Goal: Information Seeking & Learning: Learn about a topic

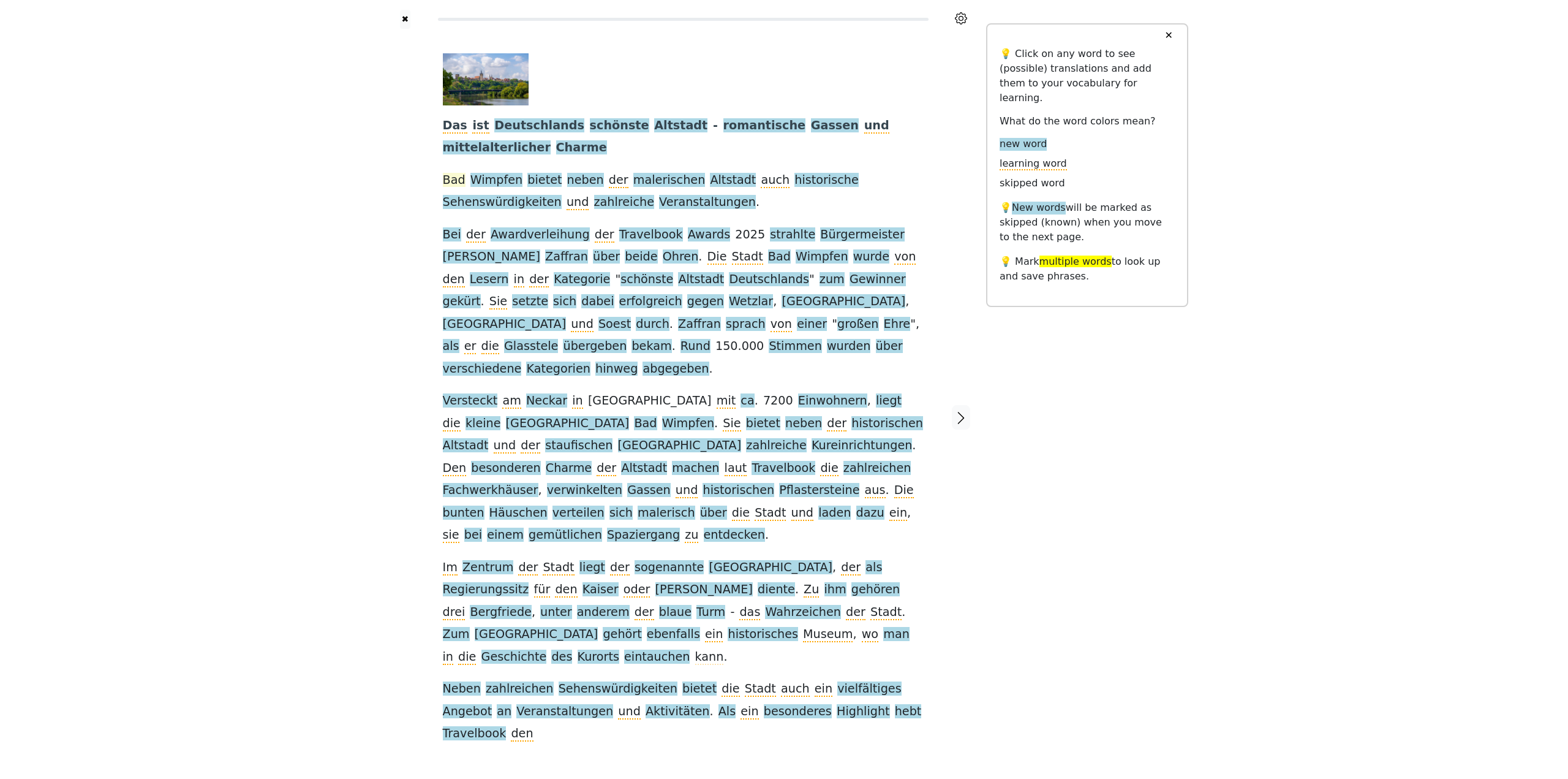
click at [459, 181] on span "Bad" at bounding box center [454, 180] width 22 height 16
click at [387, 189] on div at bounding box center [405, 417] width 51 height 777
click at [748, 741] on link "Simplify with AI" at bounding box center [809, 750] width 254 height 19
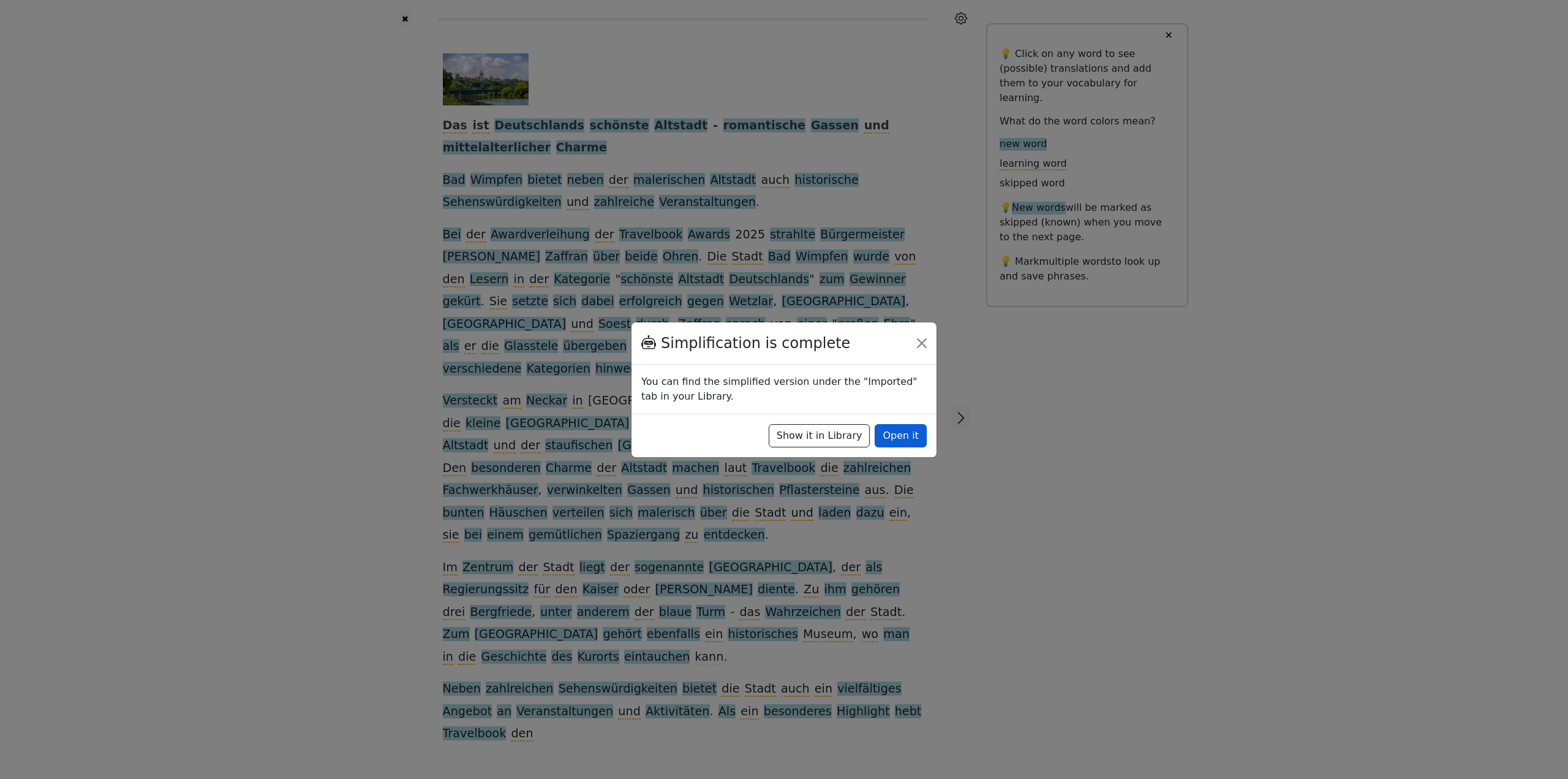
click at [909, 435] on button "Open it" at bounding box center [901, 435] width 52 height 23
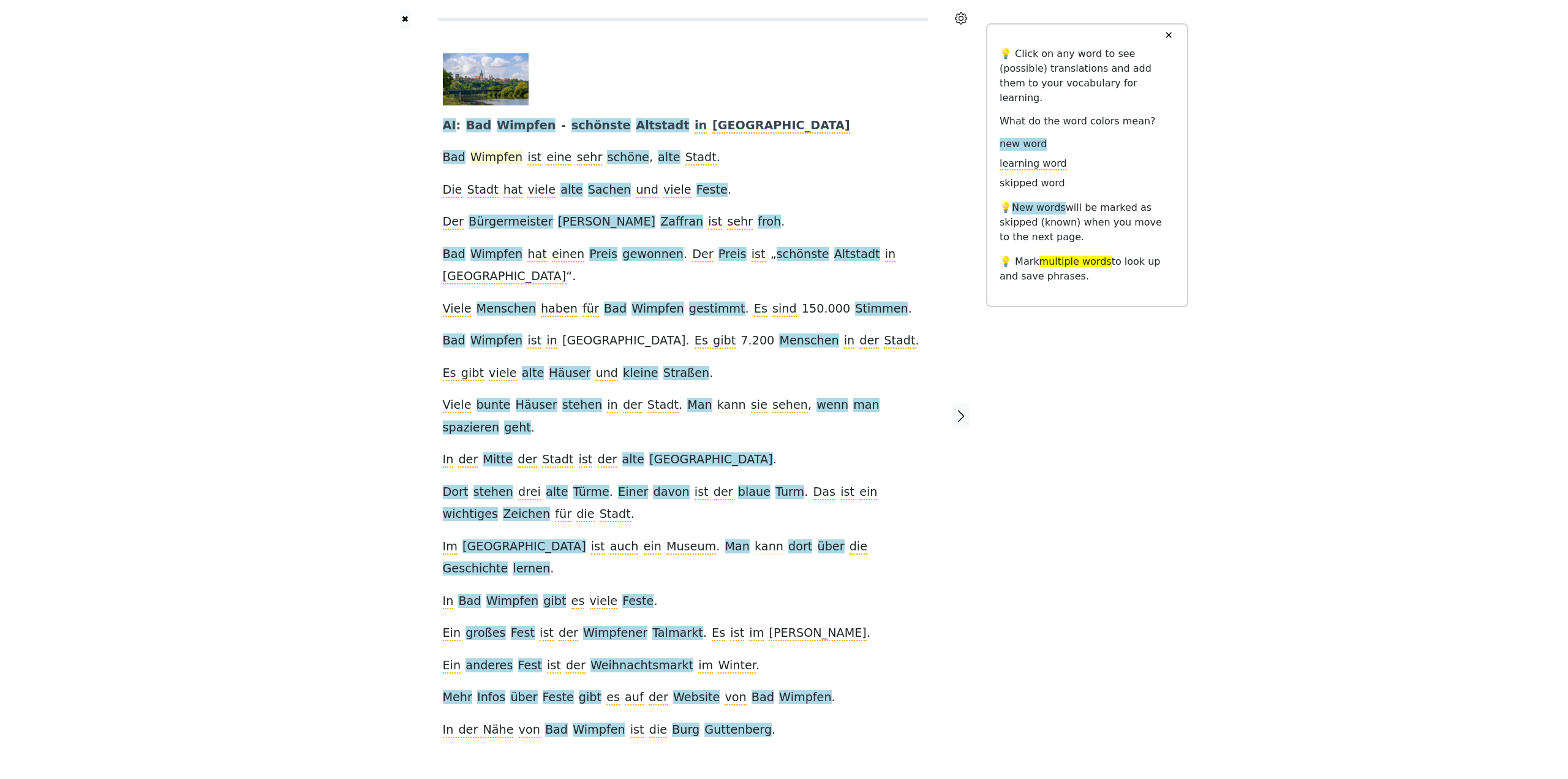
click at [482, 158] on span "Wimpfen" at bounding box center [496, 158] width 52 height 16
click at [757, 177] on div "AI : [GEOGRAPHIC_DATA] - schönste Altstadt in [GEOGRAPHIC_DATA] [GEOGRAPHIC_DAT…" at bounding box center [683, 397] width 481 height 688
click at [594, 191] on span "Sachen" at bounding box center [610, 190] width 44 height 16
click at [756, 175] on div "AI : [GEOGRAPHIC_DATA] - schönste Altstadt in [GEOGRAPHIC_DATA] [GEOGRAPHIC_DAT…" at bounding box center [683, 397] width 481 height 688
click at [524, 224] on span "Bürgermeister" at bounding box center [511, 222] width 84 height 16
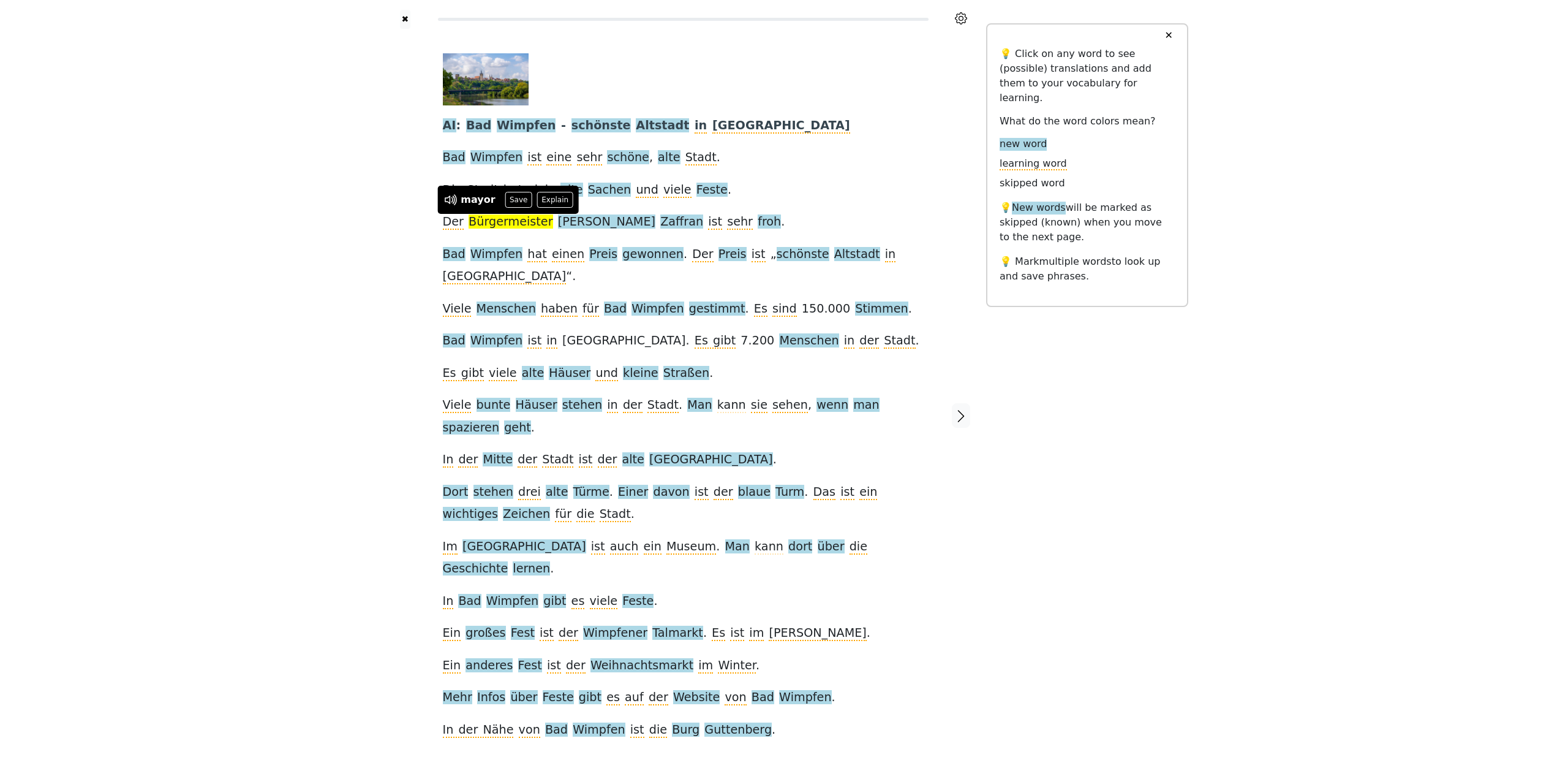
click at [757, 193] on div "AI : [GEOGRAPHIC_DATA] - schönste Altstadt in [GEOGRAPHIC_DATA] [GEOGRAPHIC_DAT…" at bounding box center [683, 397] width 481 height 688
click at [757, 218] on span "froh" at bounding box center [769, 222] width 23 height 16
click at [784, 215] on div "AI : [GEOGRAPHIC_DATA] - schönste Altstadt in [GEOGRAPHIC_DATA] [GEOGRAPHIC_DAT…" at bounding box center [683, 397] width 481 height 688
click at [509, 301] on span "Menschen" at bounding box center [506, 309] width 59 height 16
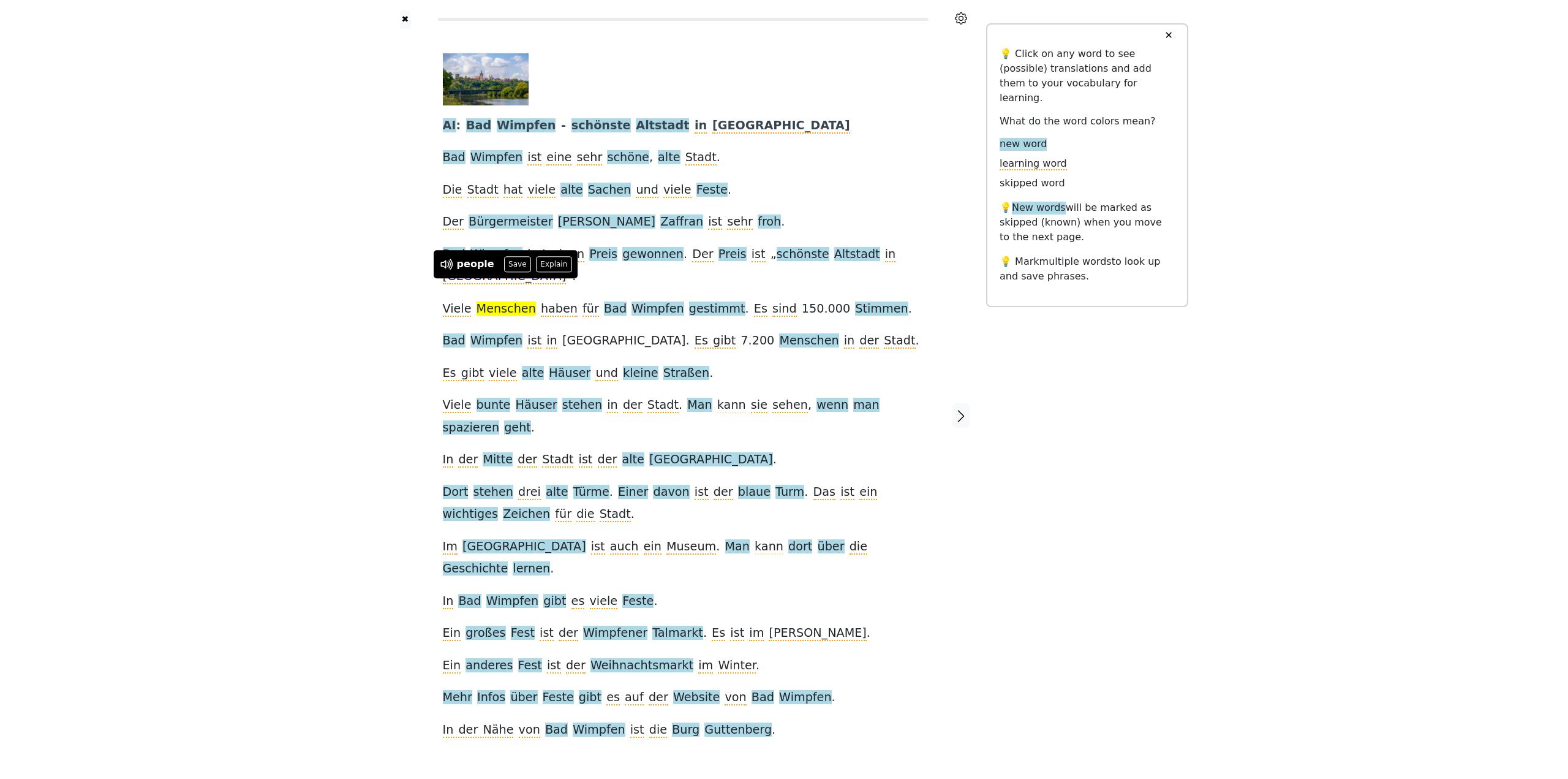
click at [792, 225] on div "AI : [GEOGRAPHIC_DATA] - schönste Altstadt in [GEOGRAPHIC_DATA] [GEOGRAPHIC_DAT…" at bounding box center [683, 397] width 481 height 688
